Goal: Navigation & Orientation: Find specific page/section

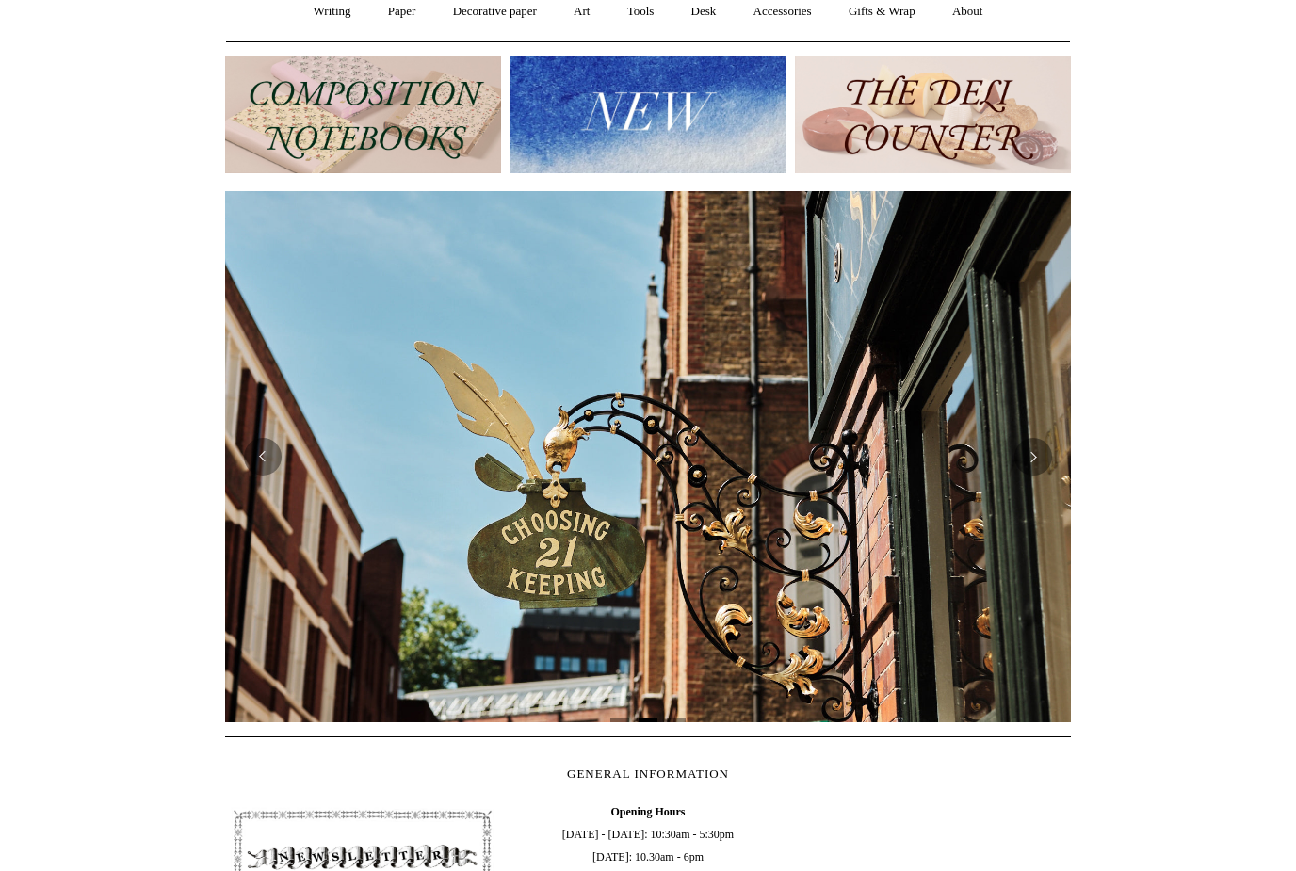
scroll to position [163, 0]
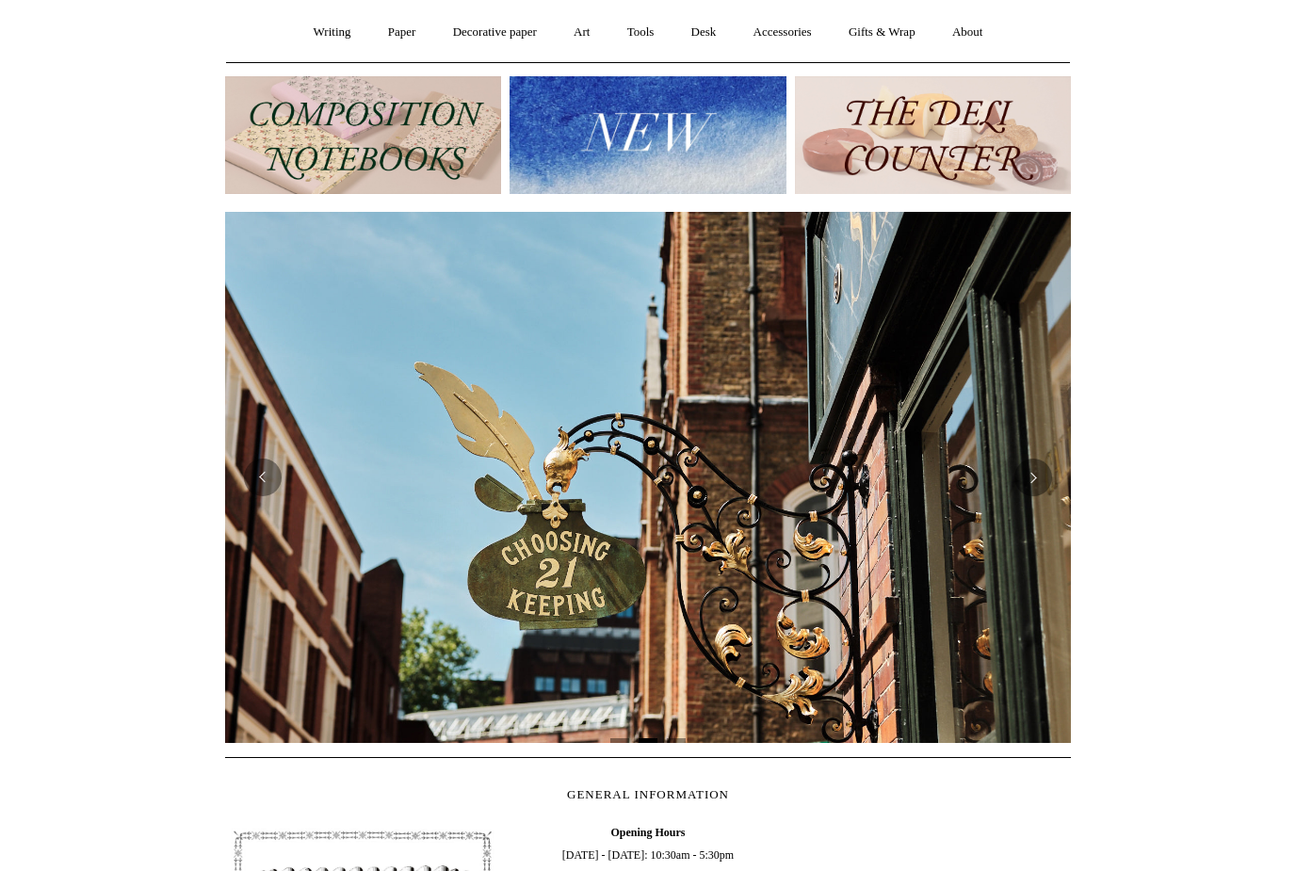
click at [1036, 461] on button "Next" at bounding box center [1033, 478] width 38 height 38
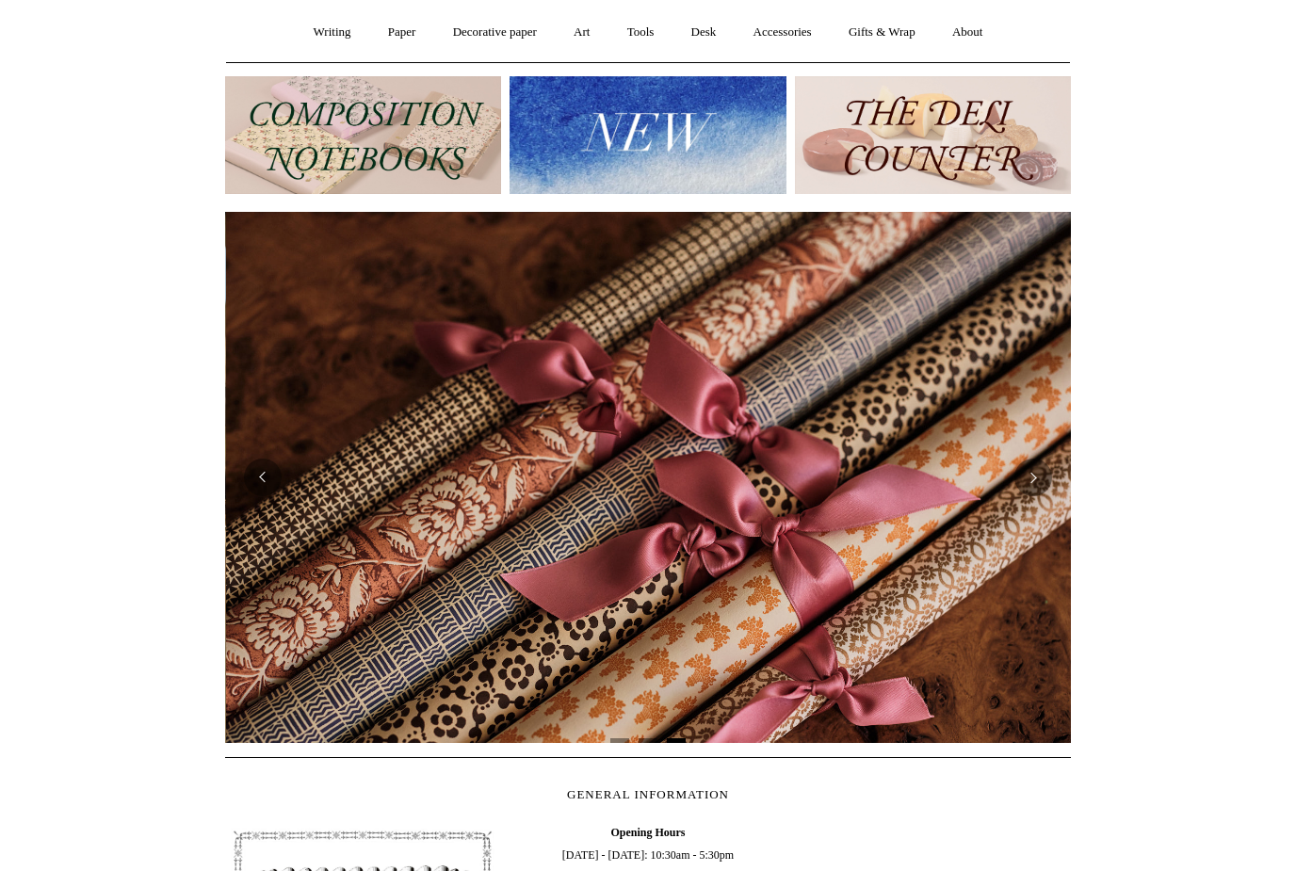
scroll to position [0, 1691]
click at [1039, 474] on button "Next" at bounding box center [1033, 478] width 38 height 38
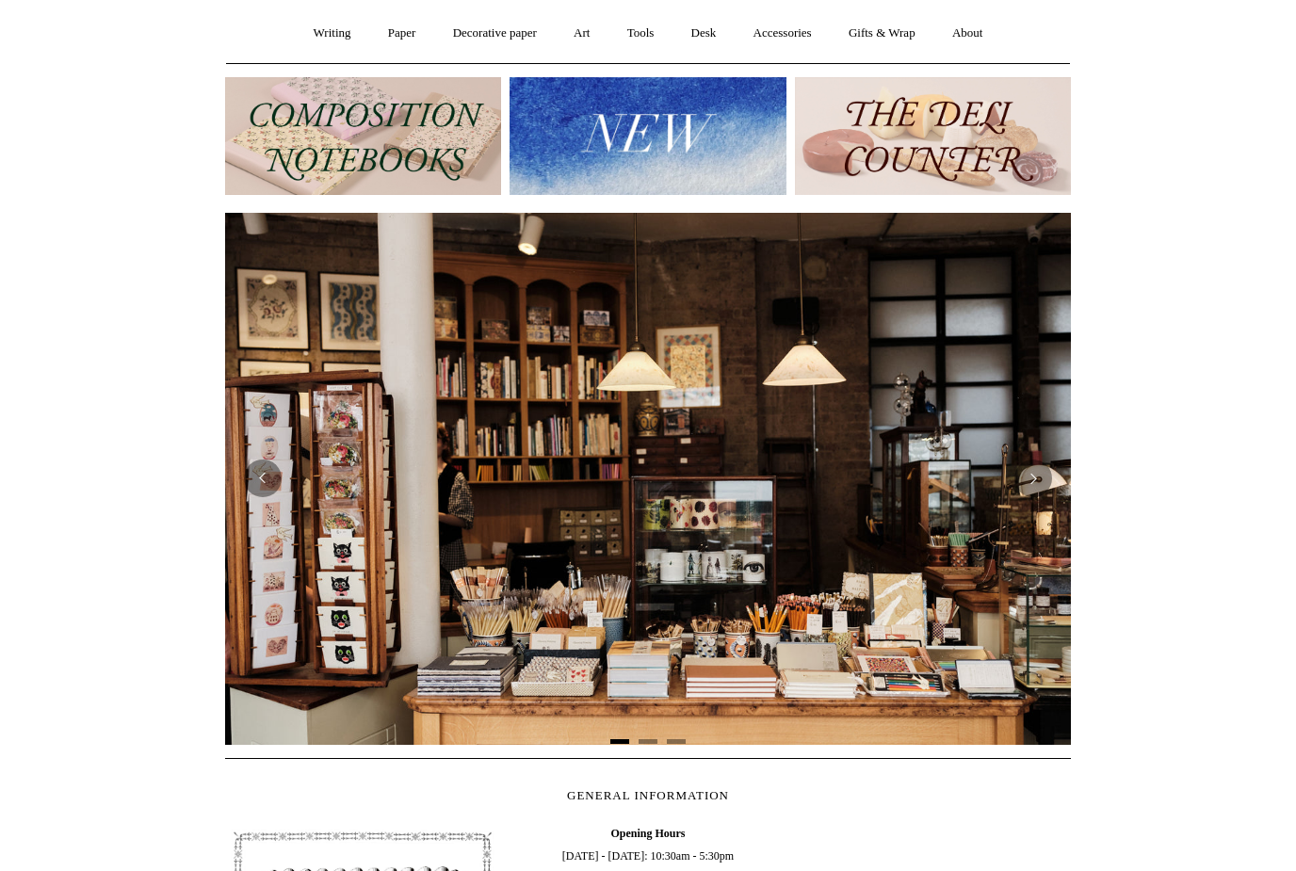
scroll to position [119, 0]
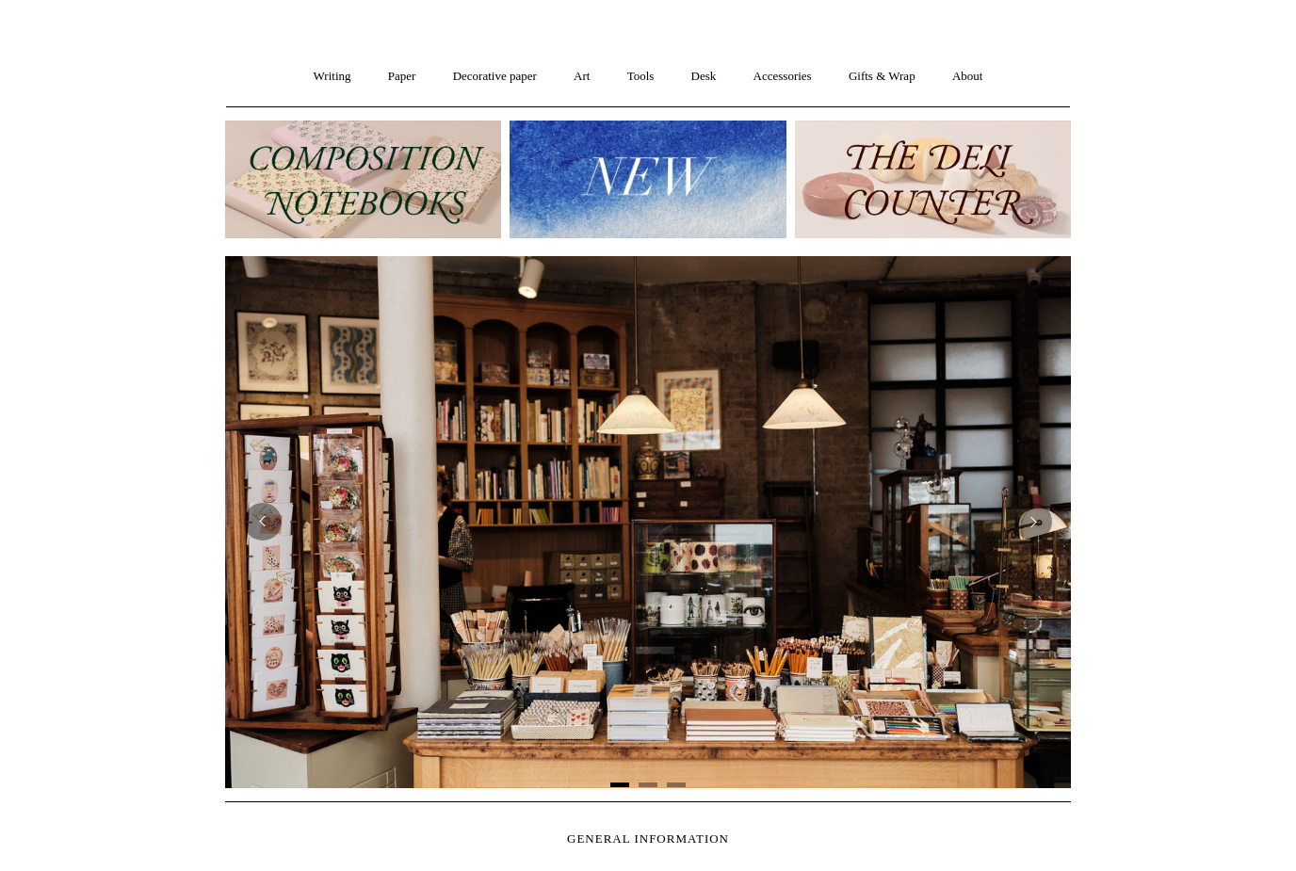
click at [1042, 522] on button "Next" at bounding box center [1033, 522] width 38 height 38
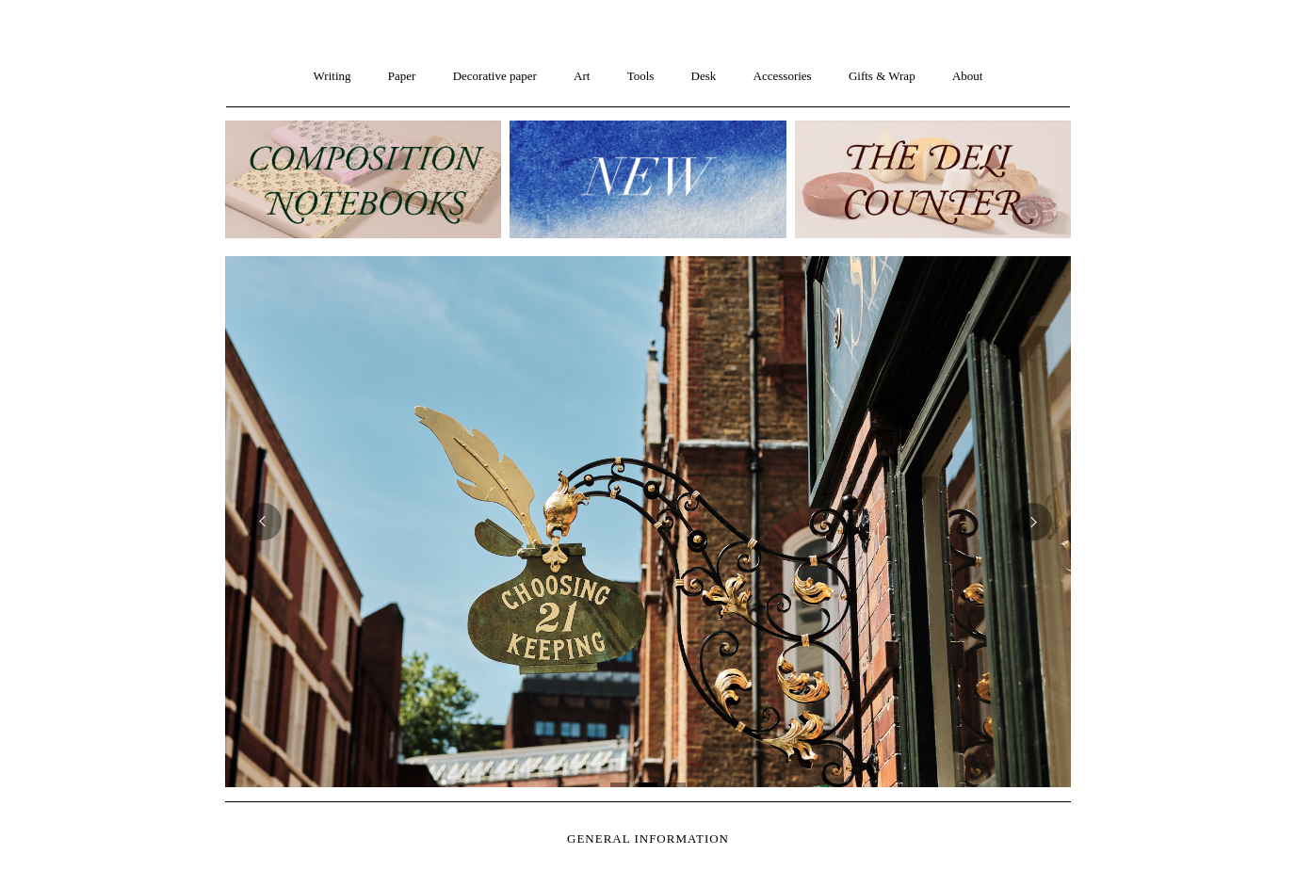
click at [1040, 525] on button "Next" at bounding box center [1033, 522] width 38 height 38
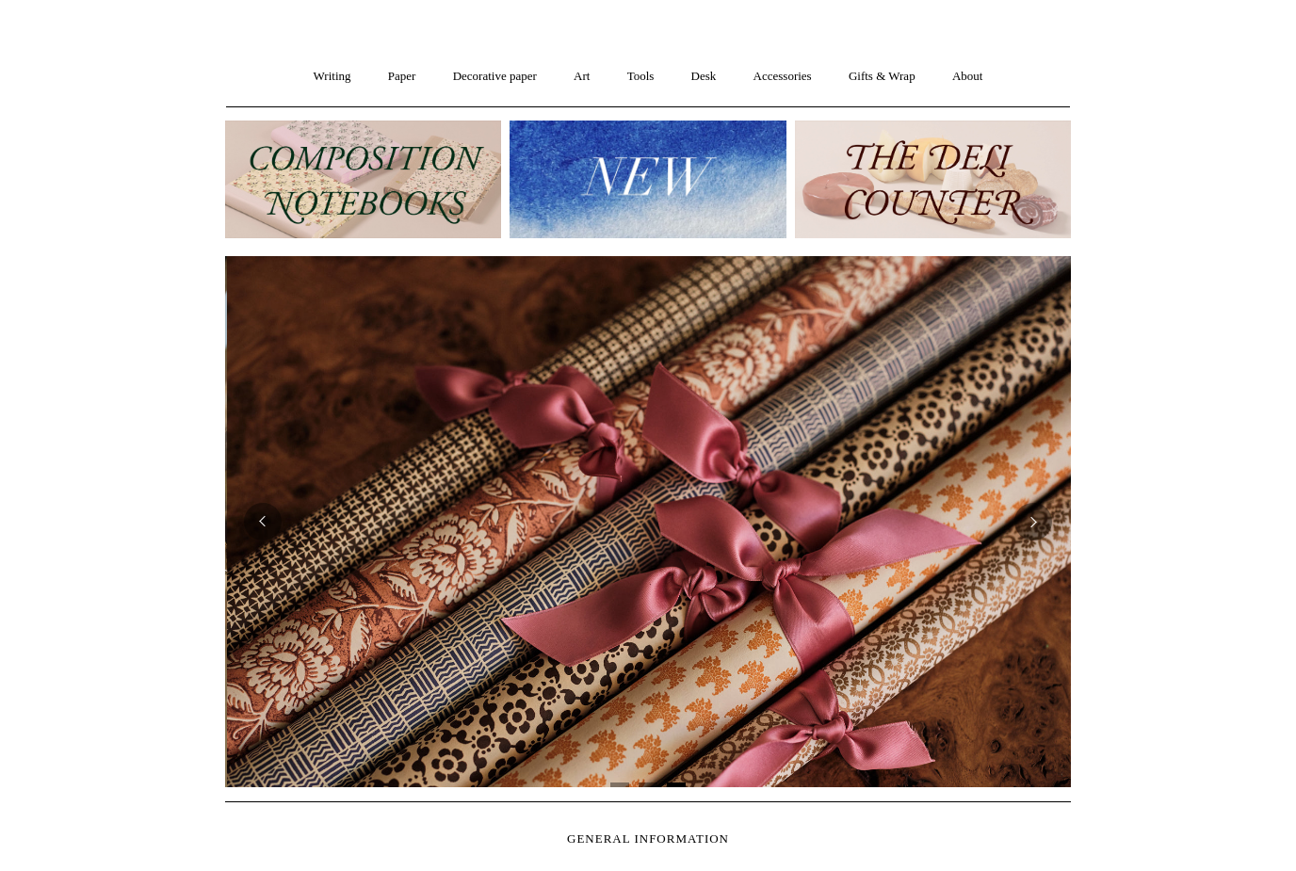
scroll to position [0, 1691]
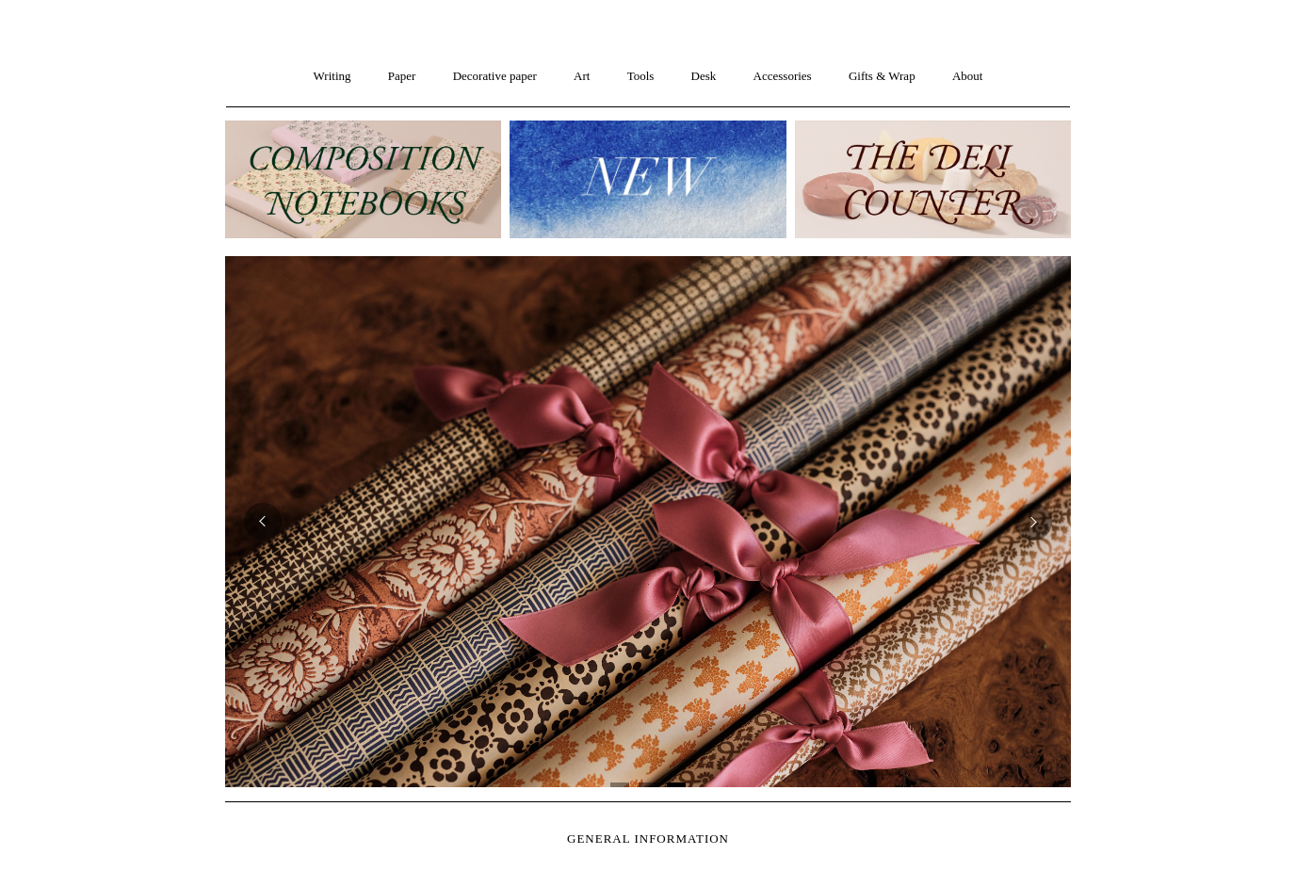
click at [1084, 515] on div at bounding box center [648, 521] width 874 height 559
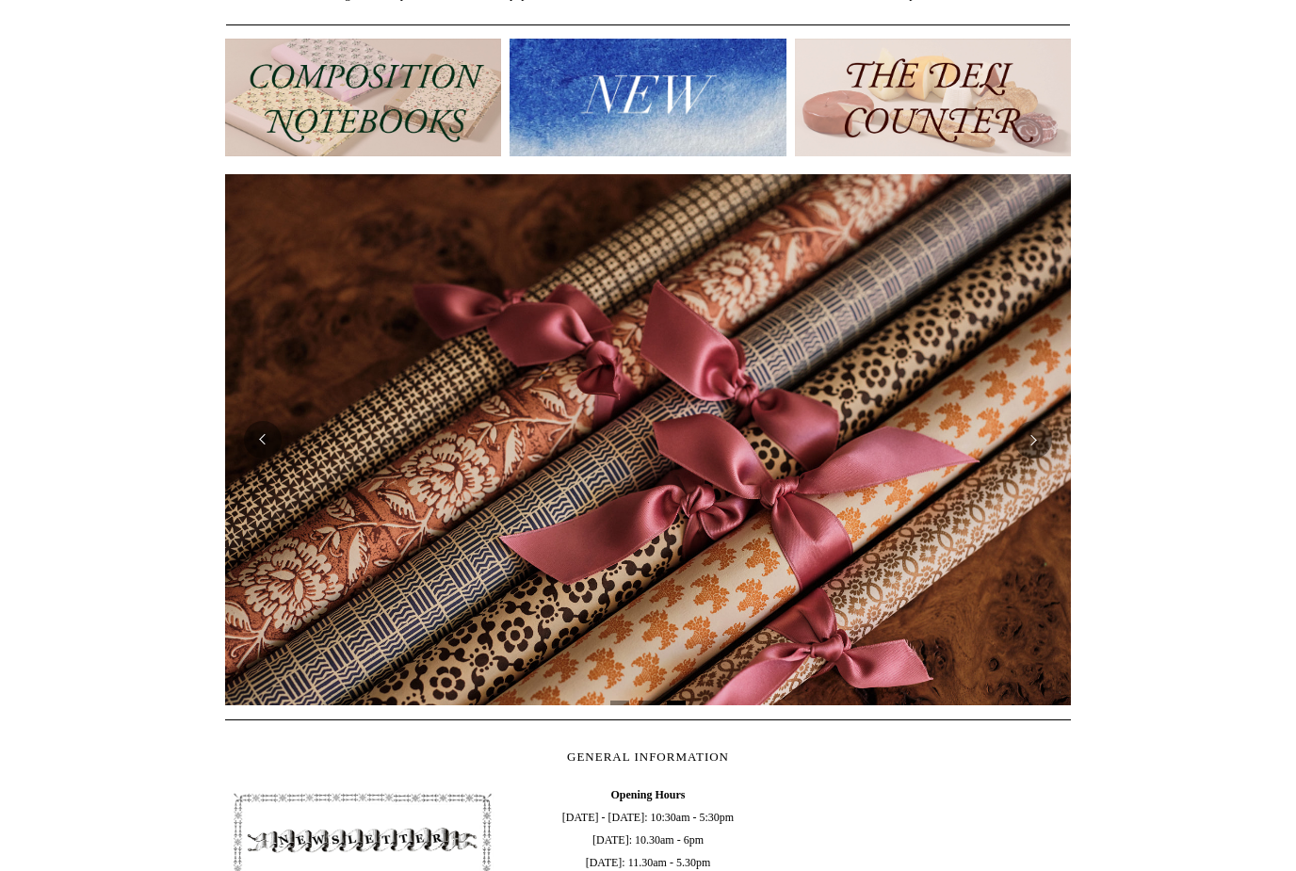
scroll to position [201, 0]
click at [1023, 433] on button "Next" at bounding box center [1033, 440] width 38 height 38
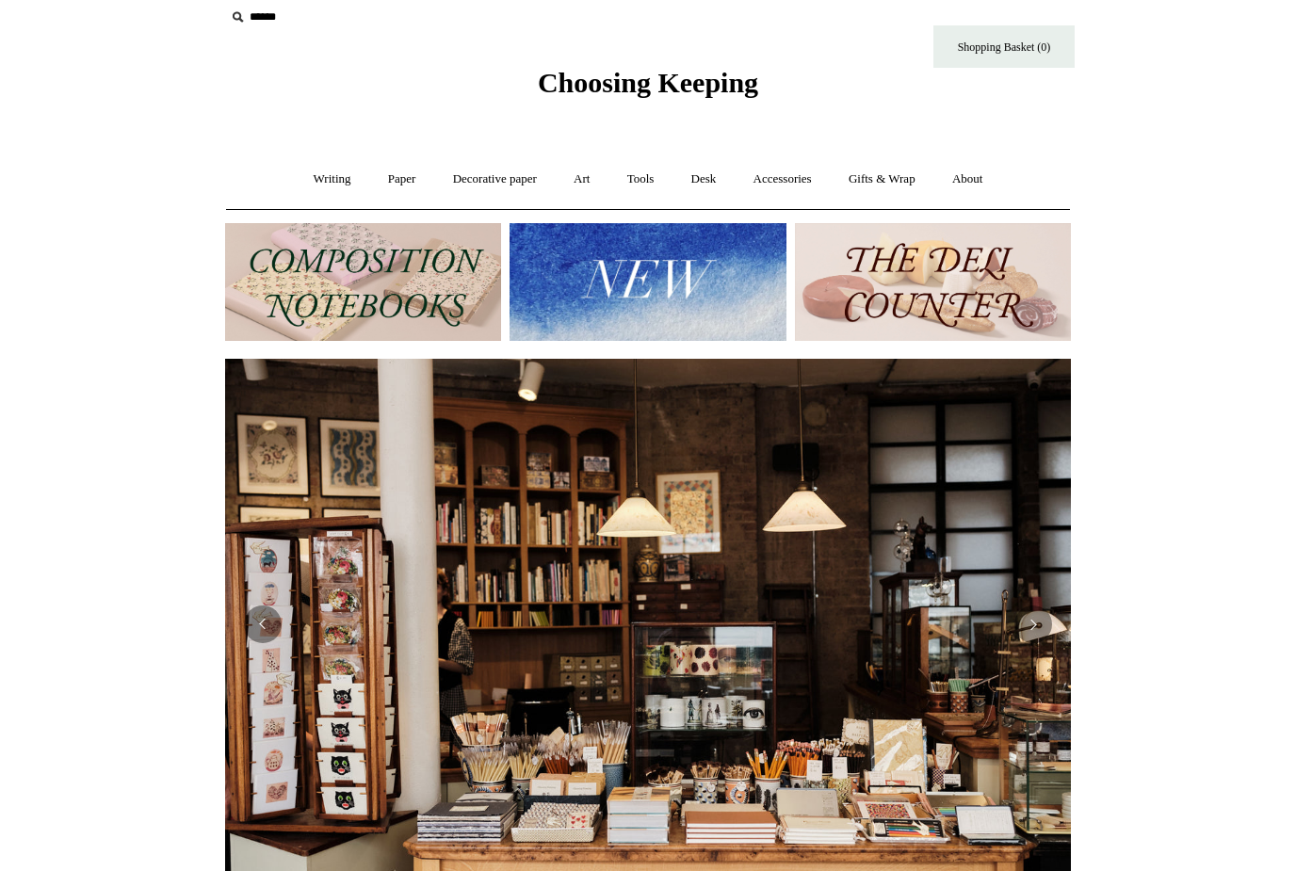
scroll to position [25, 0]
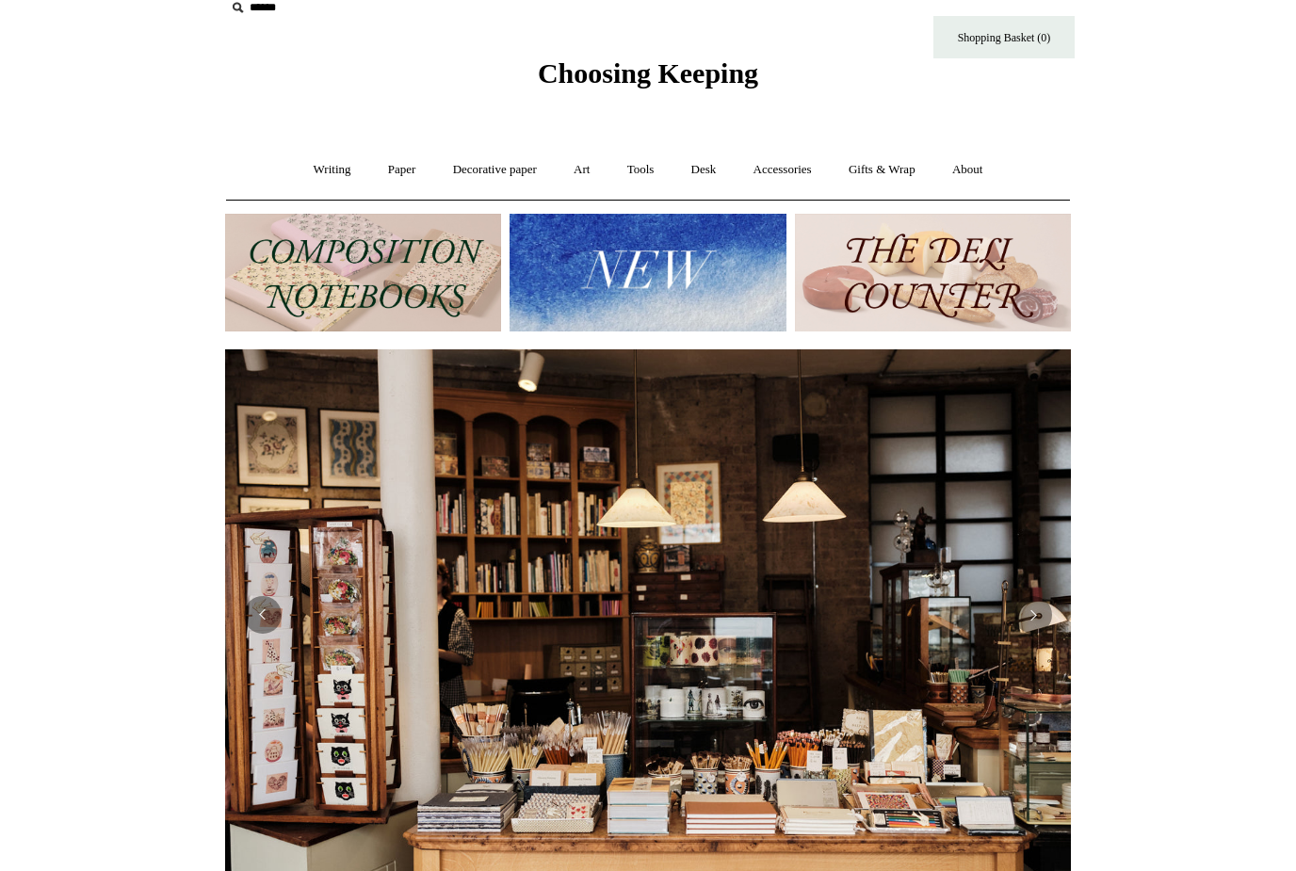
click at [997, 267] on img at bounding box center [933, 273] width 276 height 118
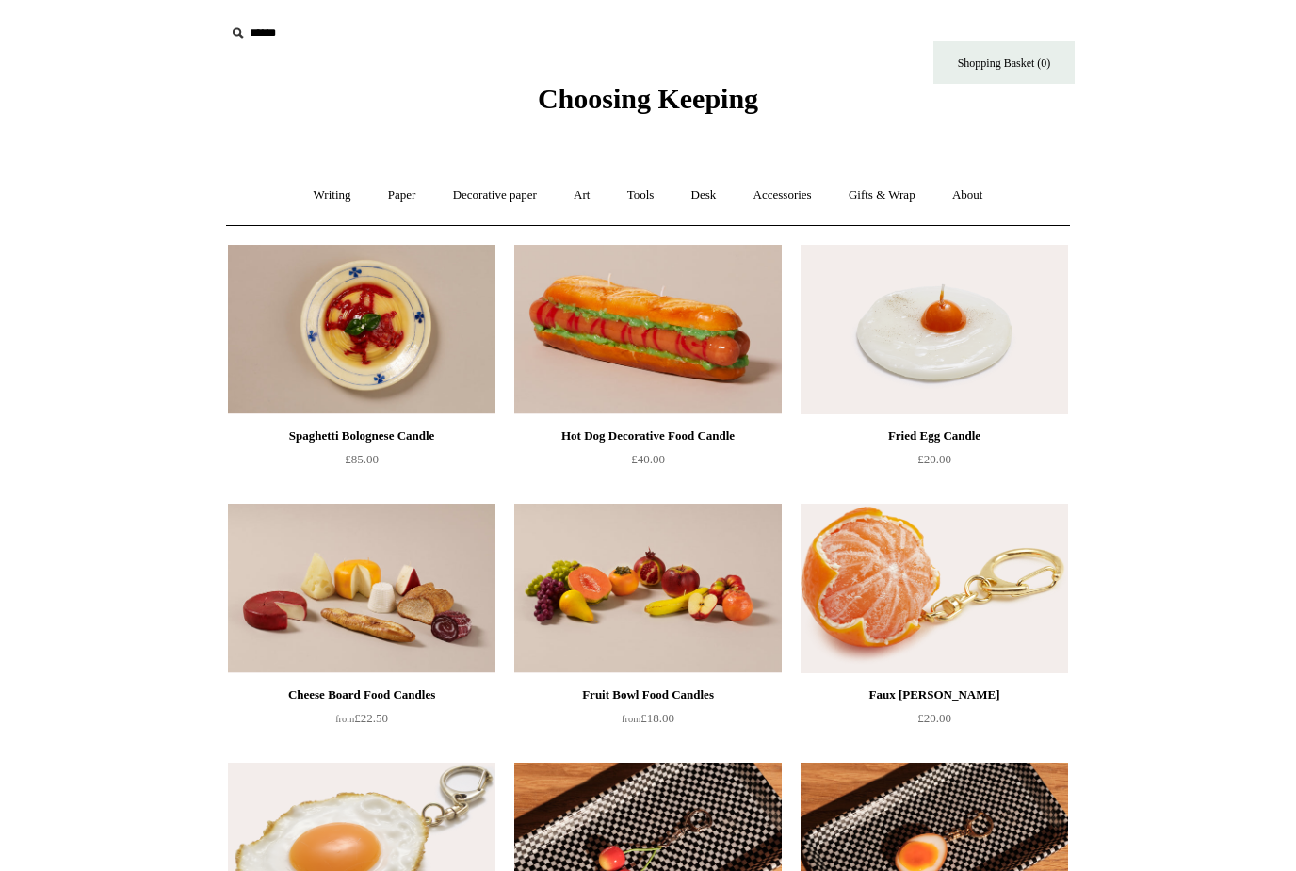
click at [889, 194] on link "Gifts & Wrap +" at bounding box center [882, 195] width 101 height 50
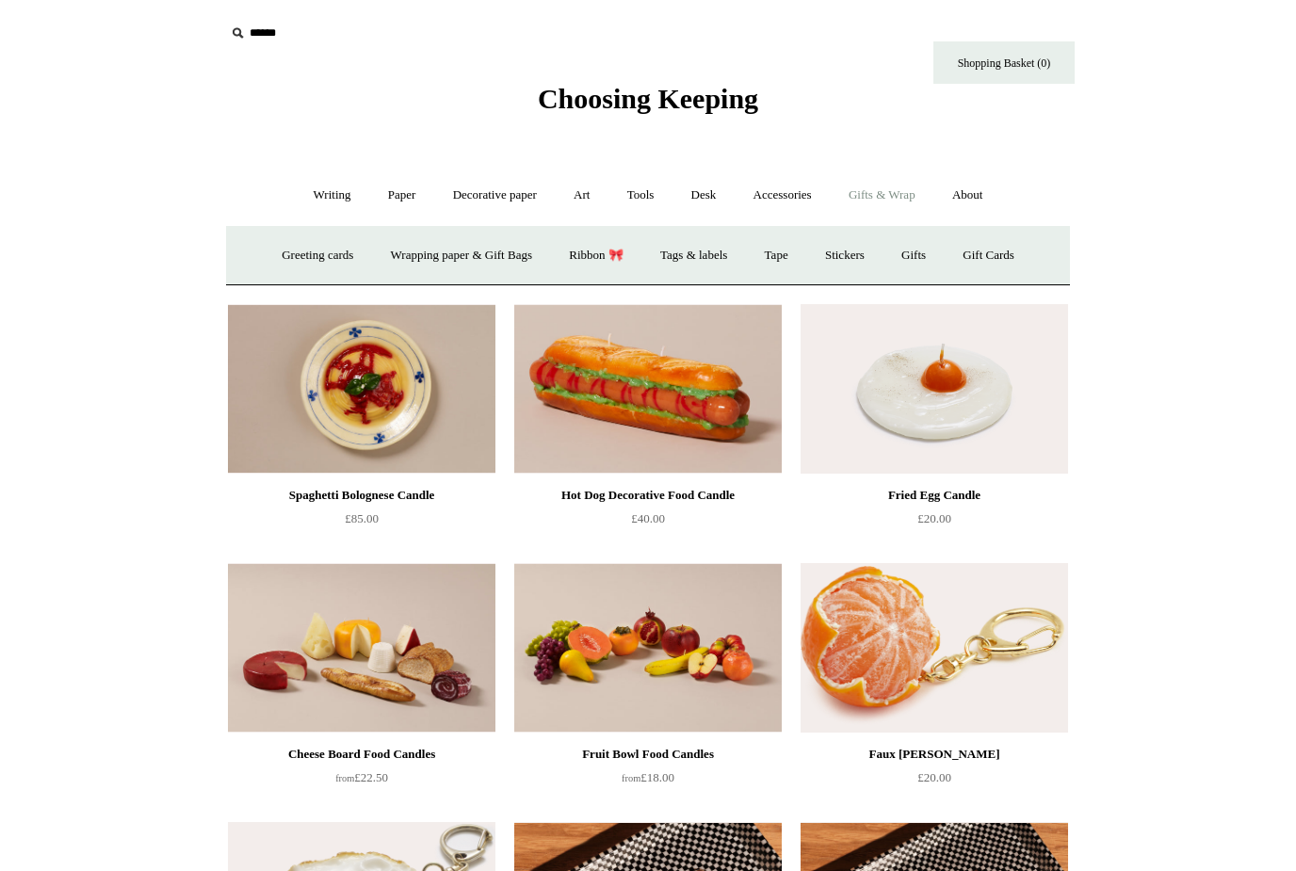
click at [994, 193] on link "About +" at bounding box center [967, 195] width 65 height 50
click at [702, 195] on link "Desk +" at bounding box center [703, 195] width 59 height 50
click at [647, 187] on link "Tools +" at bounding box center [640, 195] width 61 height 50
click at [501, 202] on link "Decorative paper +" at bounding box center [495, 195] width 118 height 50
